Goal: Task Accomplishment & Management: Use online tool/utility

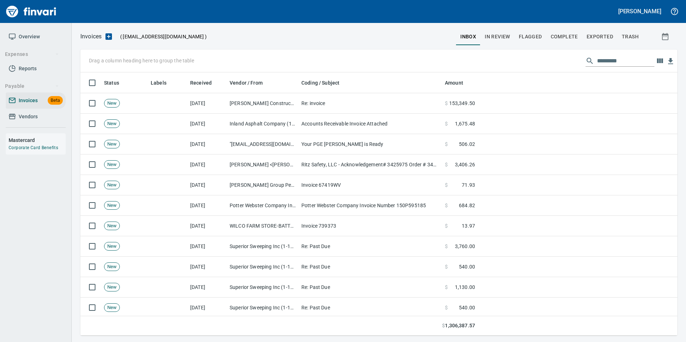
scroll to position [258, 586]
click at [606, 58] on input "text" at bounding box center [625, 60] width 57 height 11
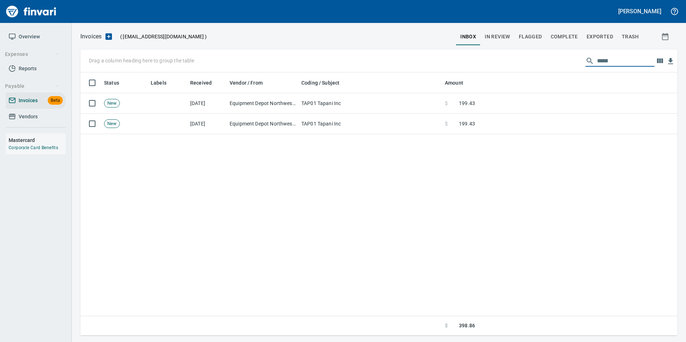
type input "*****"
click at [499, 37] on span "In Review" at bounding box center [497, 36] width 25 height 9
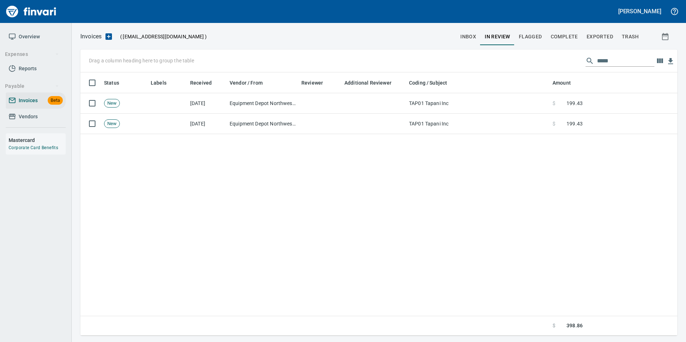
scroll to position [258, 592]
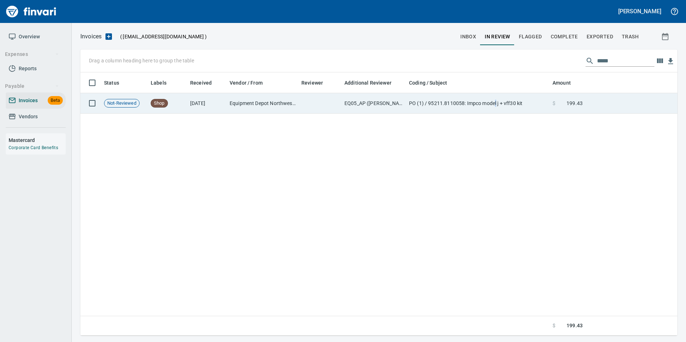
click at [496, 107] on td "PO (1) / 95211.8110058: Impco model j + vff30 kit" at bounding box center [478, 103] width 144 height 20
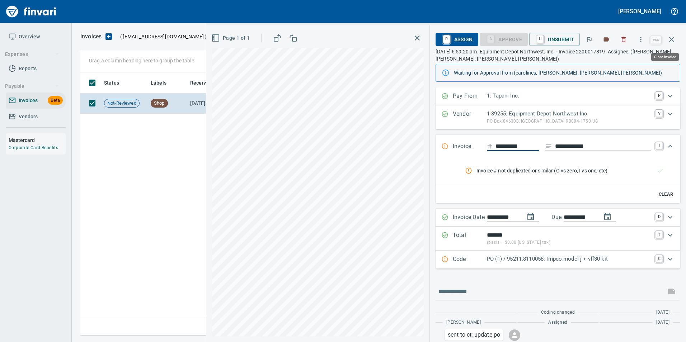
click at [675, 42] on icon "button" at bounding box center [672, 39] width 9 height 9
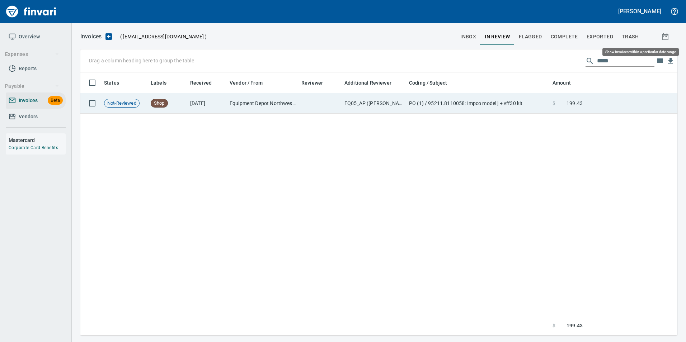
scroll to position [258, 592]
